Goal: Complete application form

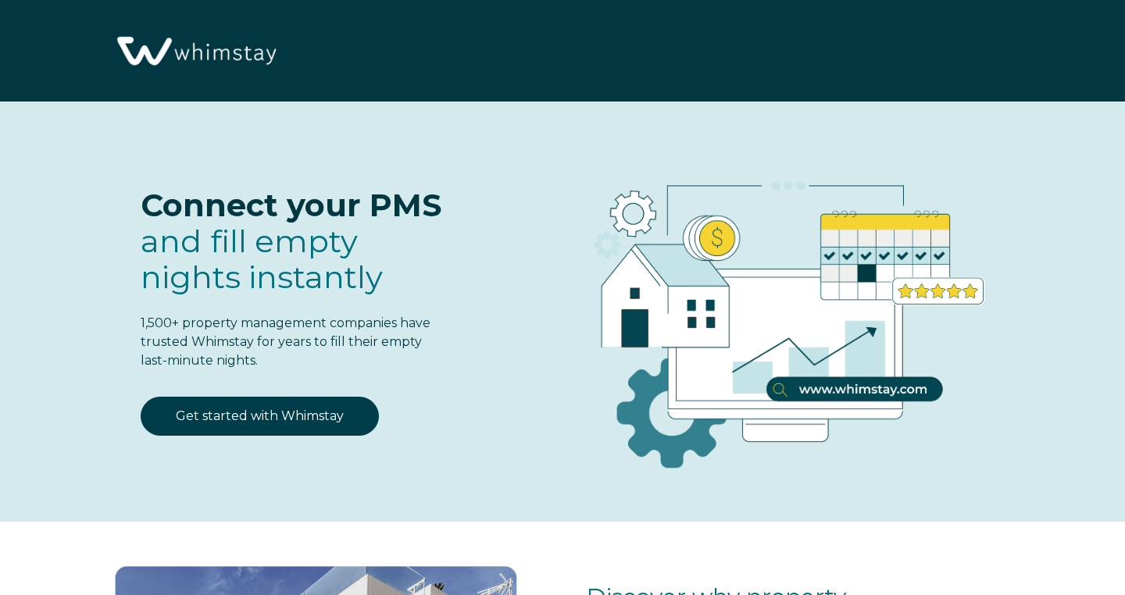
select select "US"
select select "Standard"
click at [473, 395] on div "Connect your PMS and fill empty nights instantly 1,500+ property management com…" at bounding box center [562, 316] width 1015 height 366
select select "US"
select select "Standard"
